Goal: Task Accomplishment & Management: Manage account settings

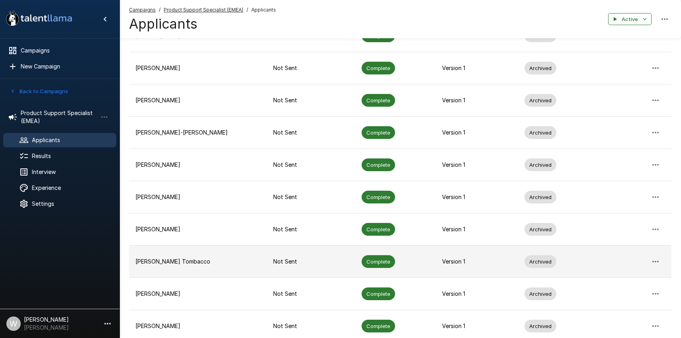
scroll to position [200, 0]
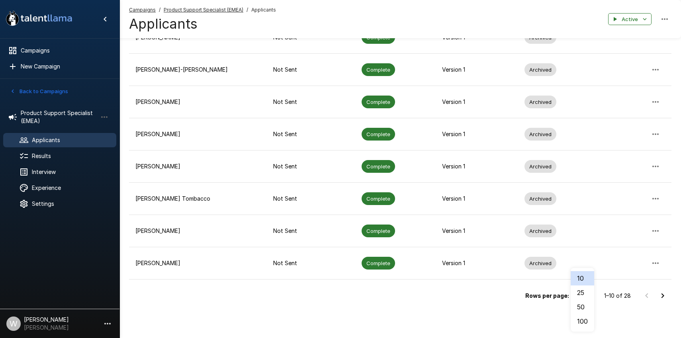
click at [587, 307] on li "50" at bounding box center [581, 307] width 23 height 14
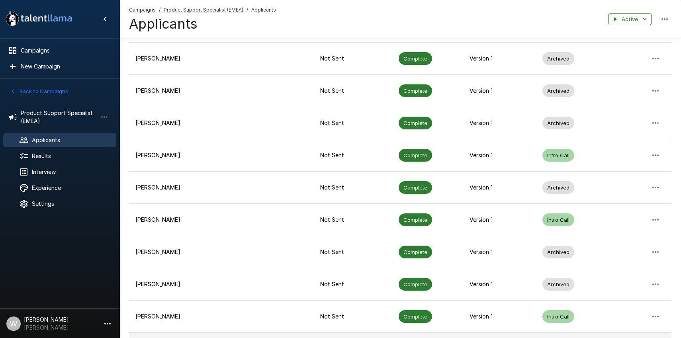
scroll to position [615, 0]
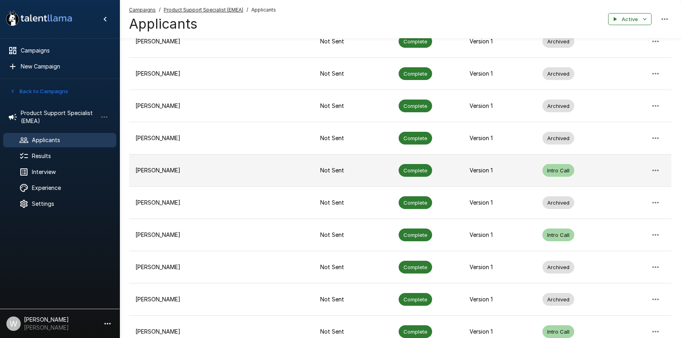
click at [174, 169] on p "[PERSON_NAME]" at bounding box center [221, 170] width 172 height 8
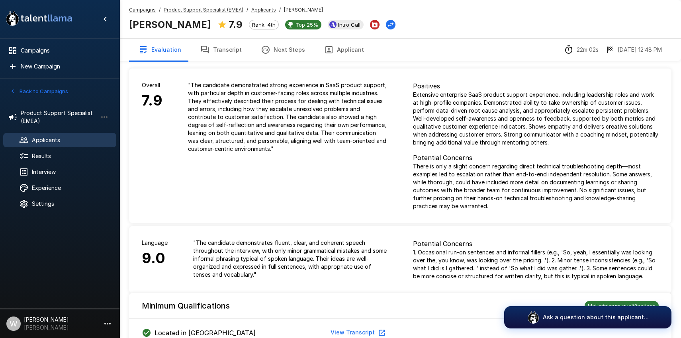
click at [64, 140] on span "Applicants" at bounding box center [71, 140] width 78 height 8
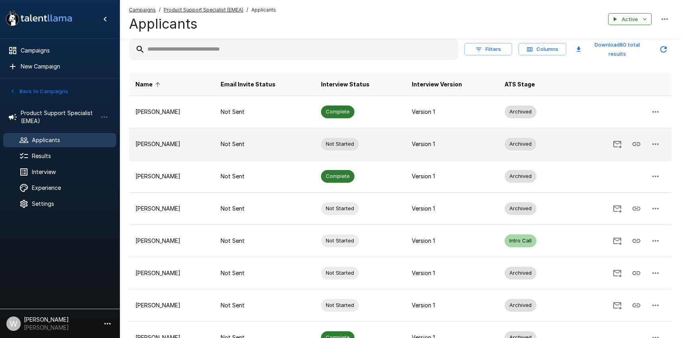
scroll to position [168, 0]
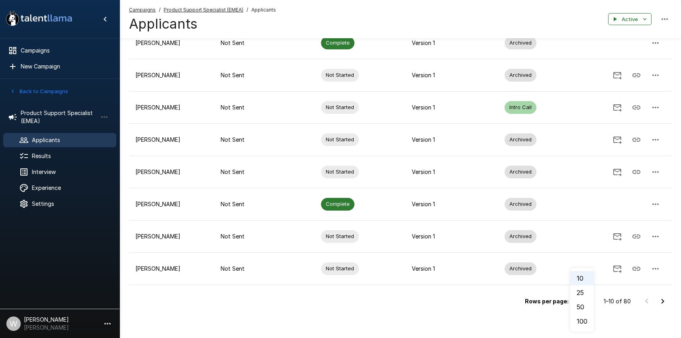
click at [576, 170] on body ".st0{fill:#FFFFFF;} .st1{fill:#76a4ed;} Campaigns New Campaign Active 5 Product…" at bounding box center [340, 1] width 681 height 338
click at [577, 302] on li "50" at bounding box center [581, 307] width 23 height 14
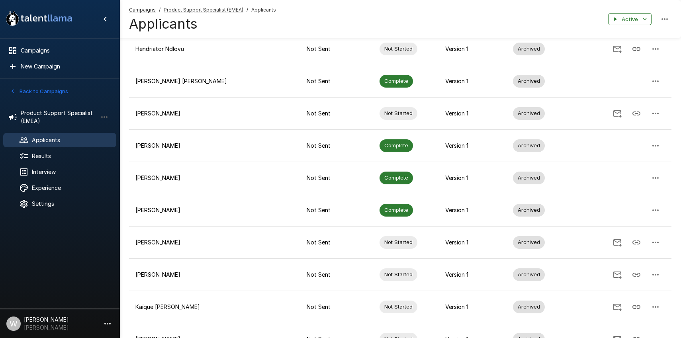
scroll to position [1458, 0]
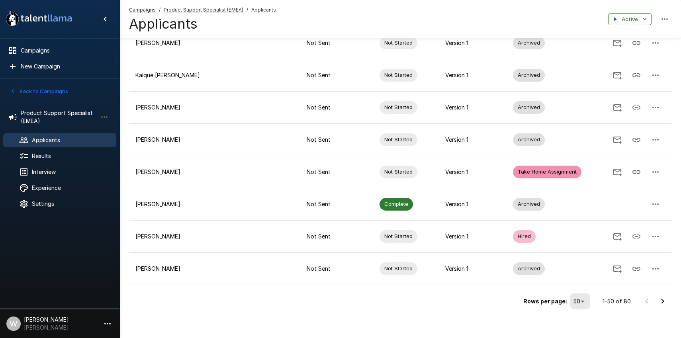
click at [582, 316] on li "100" at bounding box center [580, 321] width 23 height 14
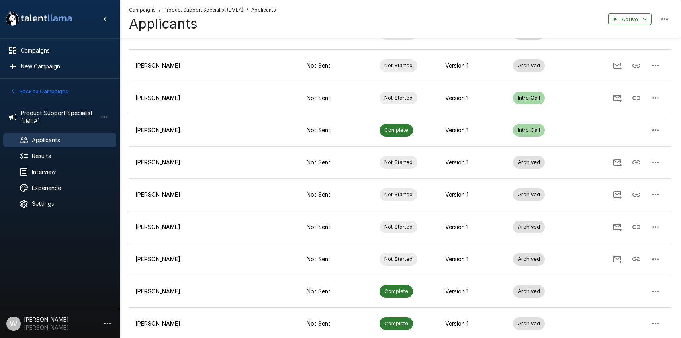
scroll to position [1884, 0]
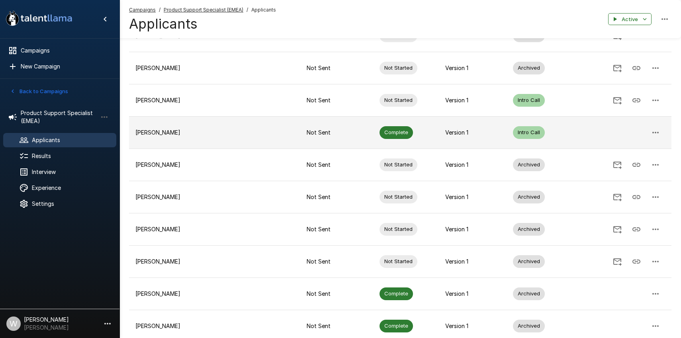
click at [155, 129] on p "[PERSON_NAME]" at bounding box center [214, 133] width 158 height 8
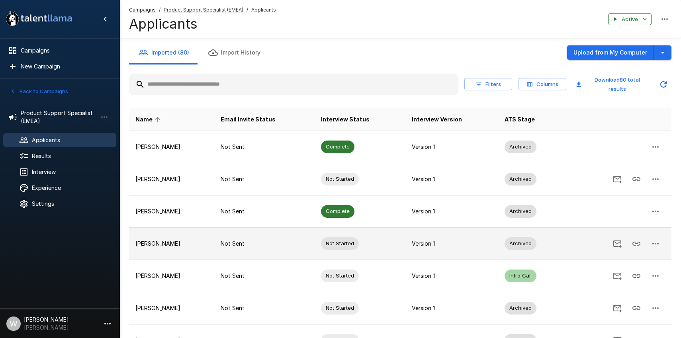
scroll to position [168, 0]
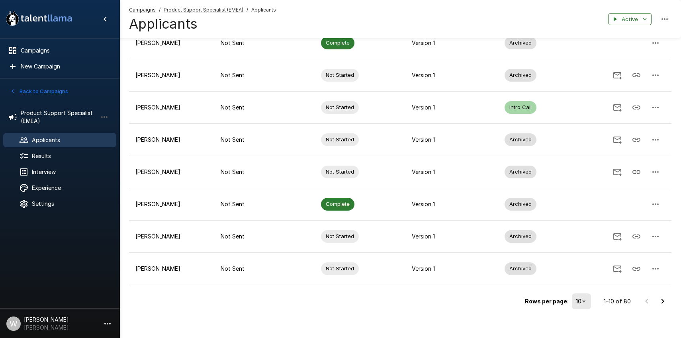
click at [578, 170] on body ".st0{fill:#FFFFFF;} .st1{fill:#76a4ed;} Campaigns New Campaign Active 5 Product…" at bounding box center [340, 1] width 681 height 338
click at [581, 316] on li "100" at bounding box center [581, 321] width 23 height 14
type input "***"
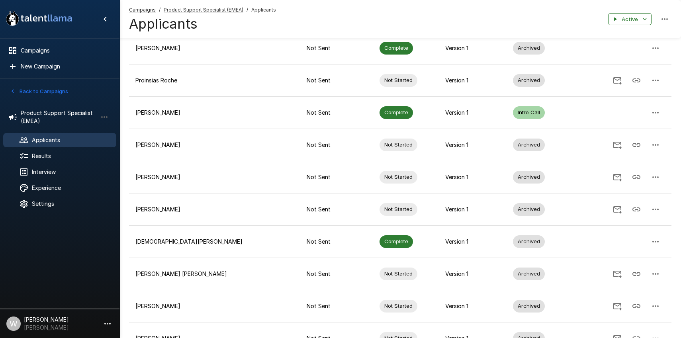
scroll to position [2147, 0]
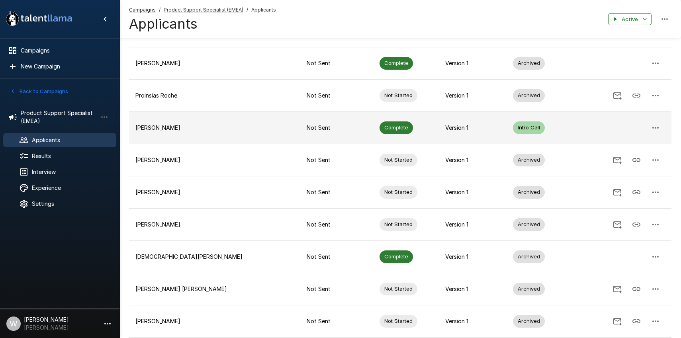
click at [167, 124] on p "[PERSON_NAME]" at bounding box center [214, 128] width 158 height 8
